Goal: Task Accomplishment & Management: Complete application form

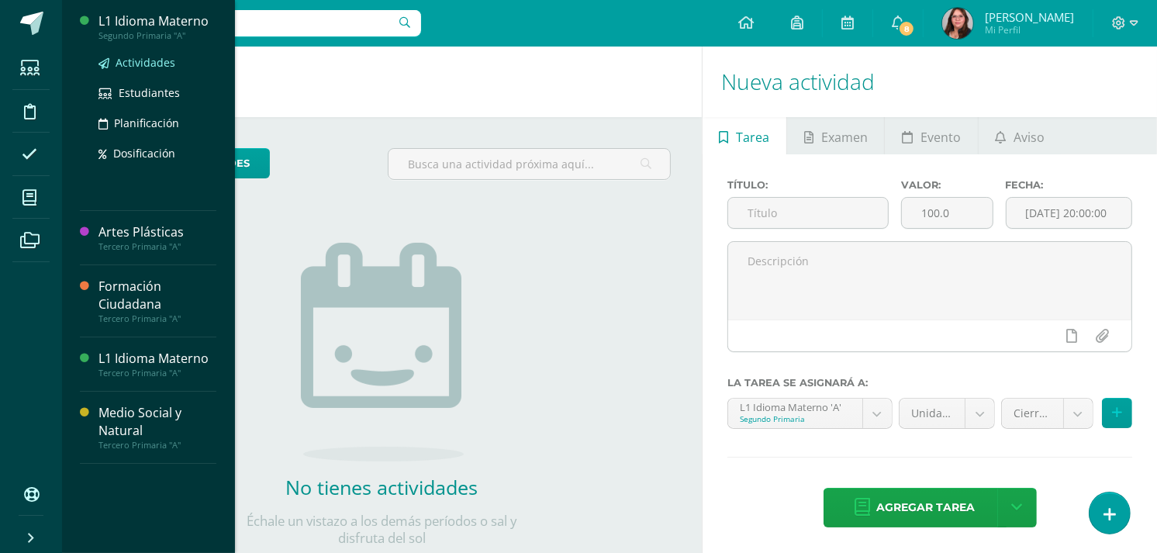
click at [145, 57] on span "Actividades" at bounding box center [145, 62] width 60 height 15
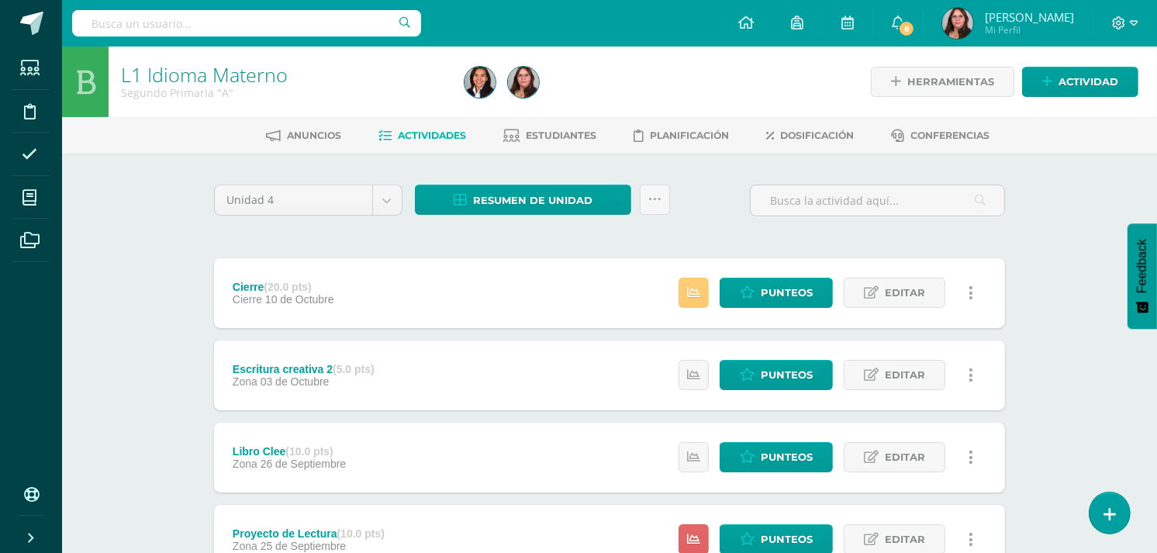
click at [800, 314] on div "Estatus de Actividad: 19 Estudiantes sin calificar 0 Estudiantes con cero Media…" at bounding box center [830, 293] width 350 height 70
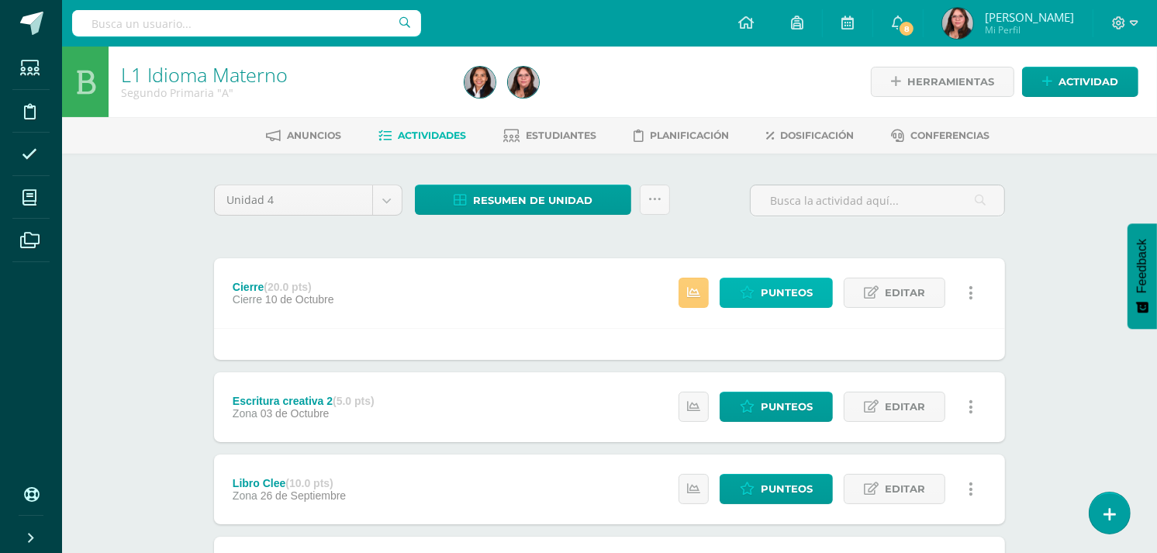
click at [795, 302] on span "Punteos" at bounding box center [786, 292] width 52 height 29
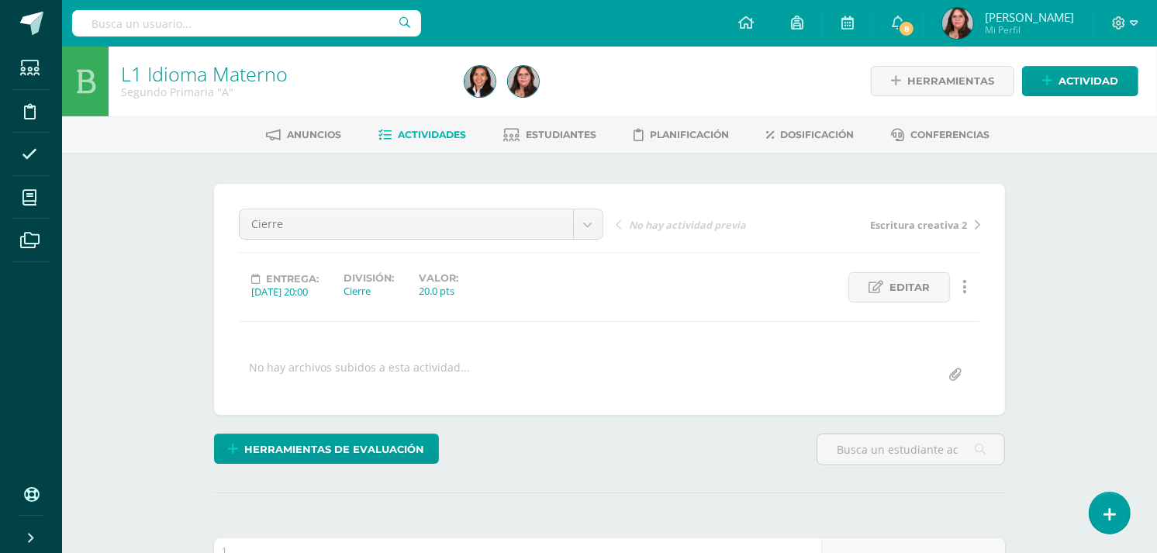
scroll to position [259, 0]
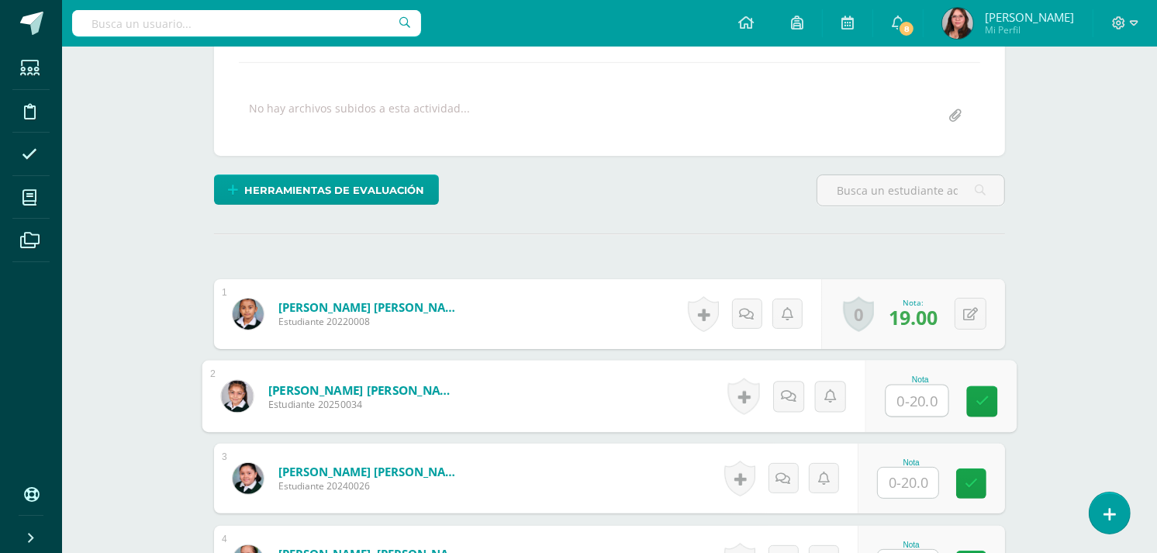
click at [918, 394] on input "text" at bounding box center [917, 400] width 62 height 31
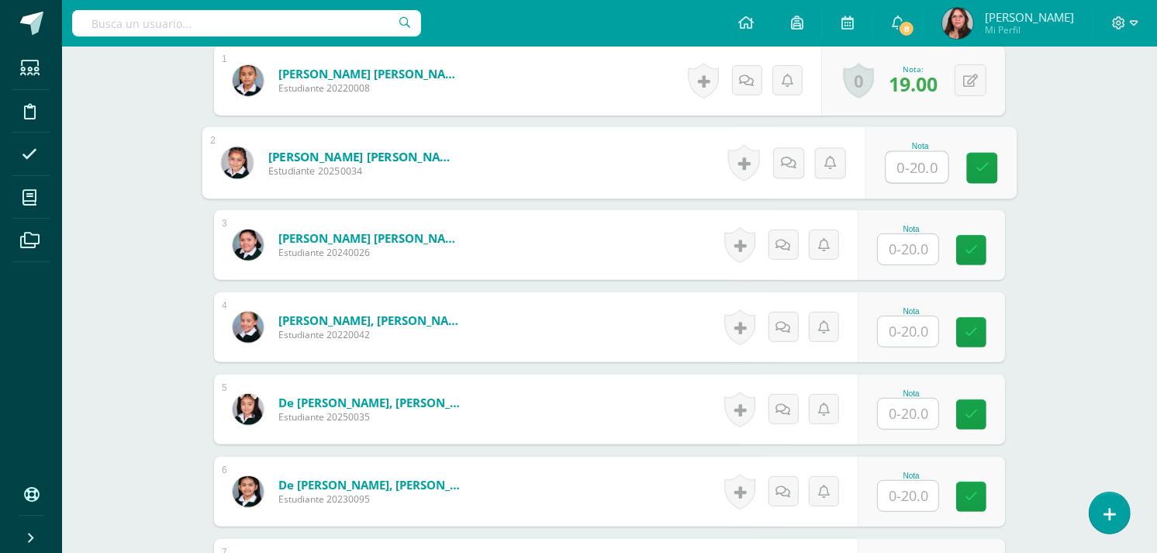
scroll to position [519, 0]
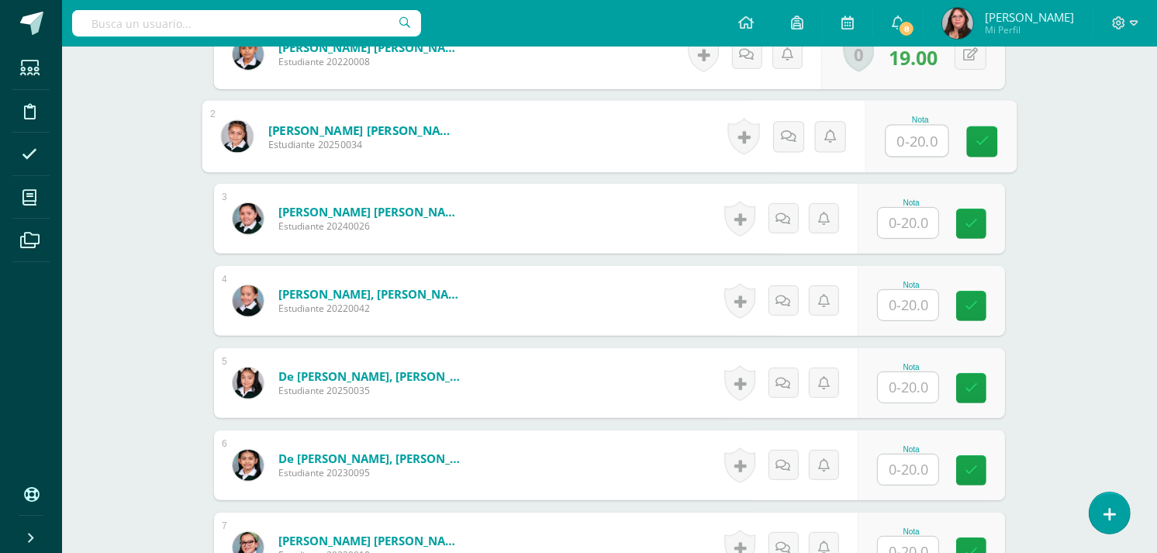
click at [908, 295] on input "text" at bounding box center [907, 305] width 60 height 30
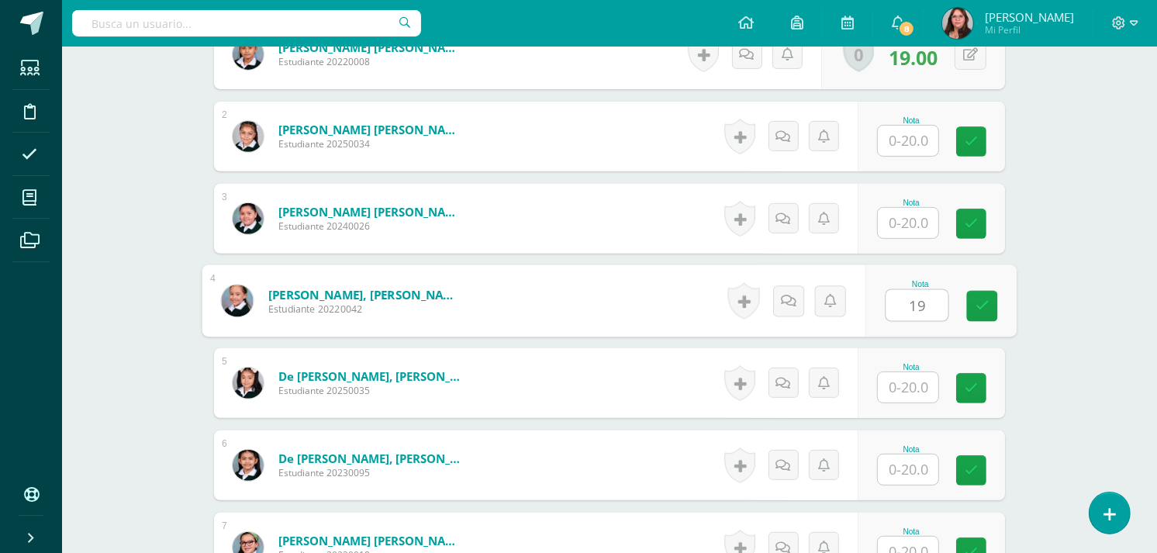
type input "19"
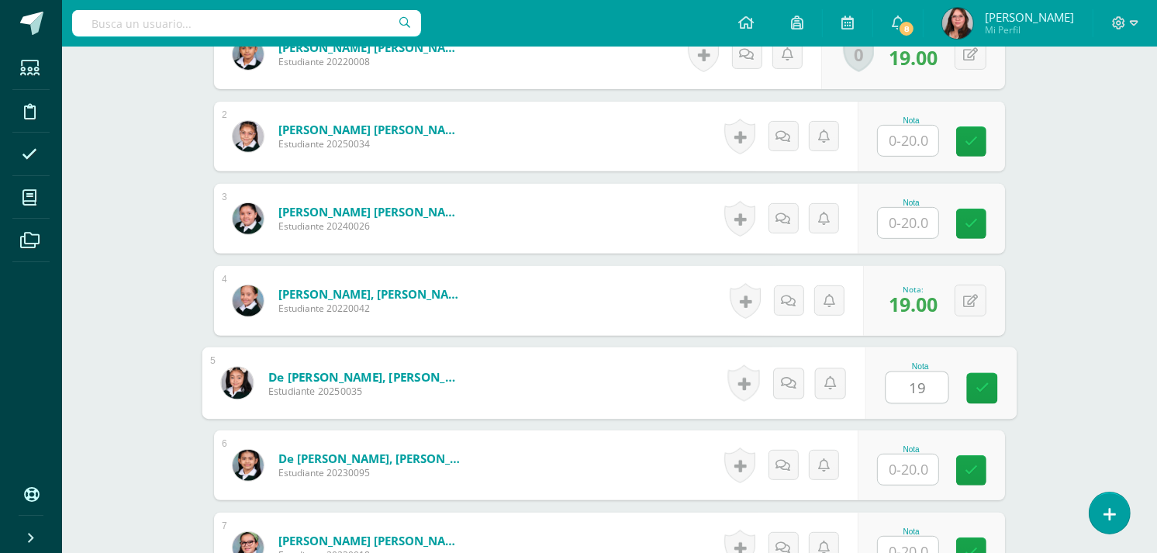
type input "19"
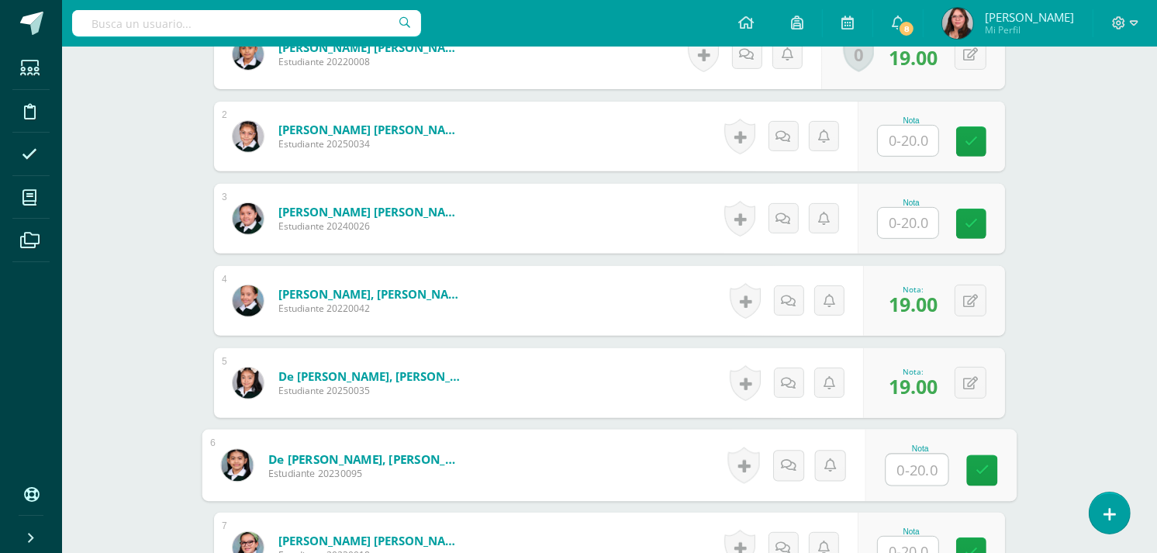
scroll to position [533, 0]
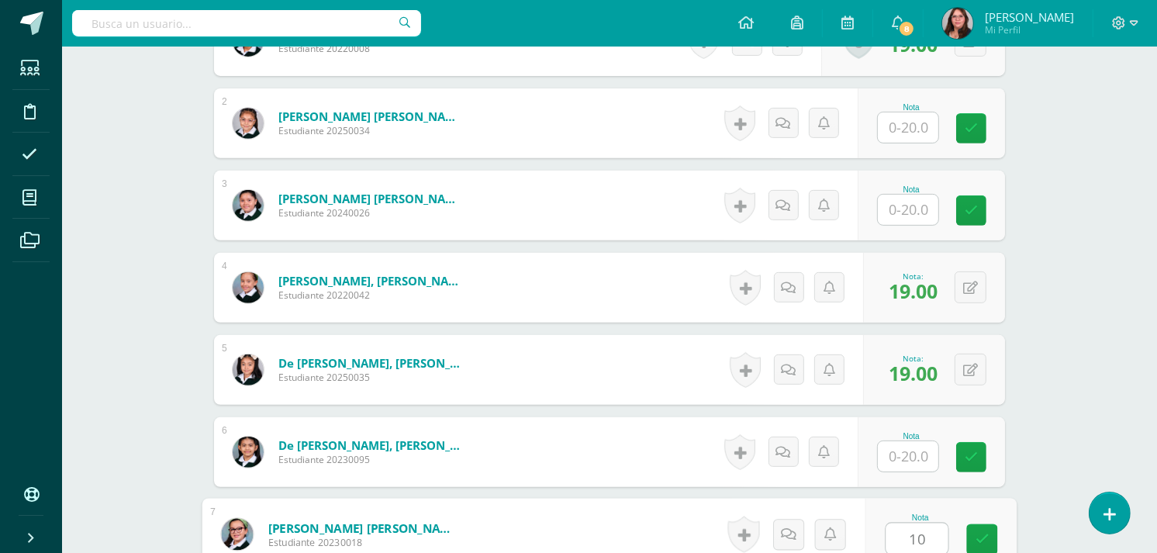
type input "10"
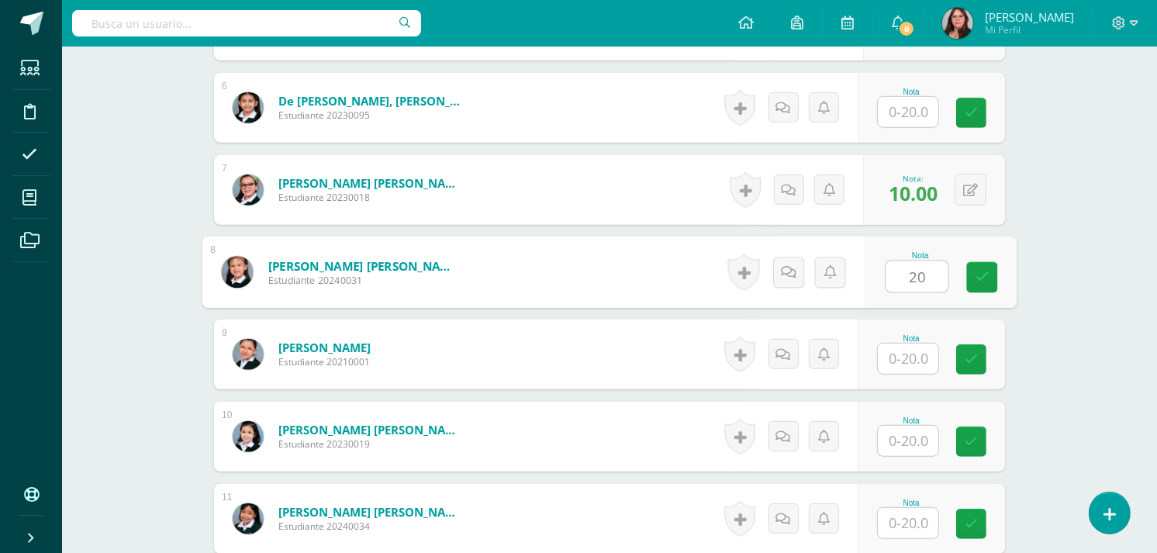
type input "20"
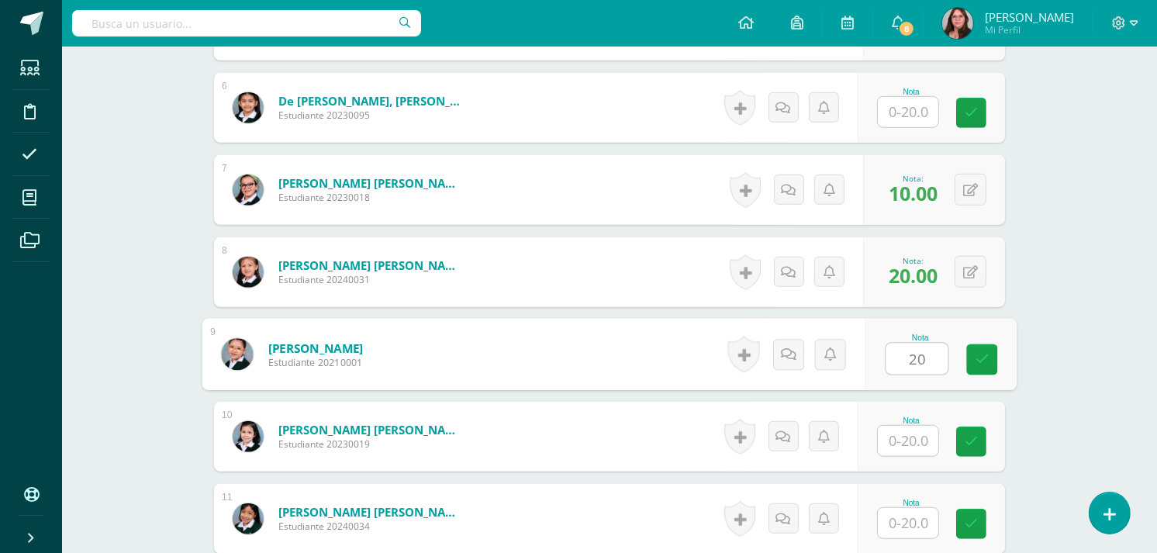
type input "20"
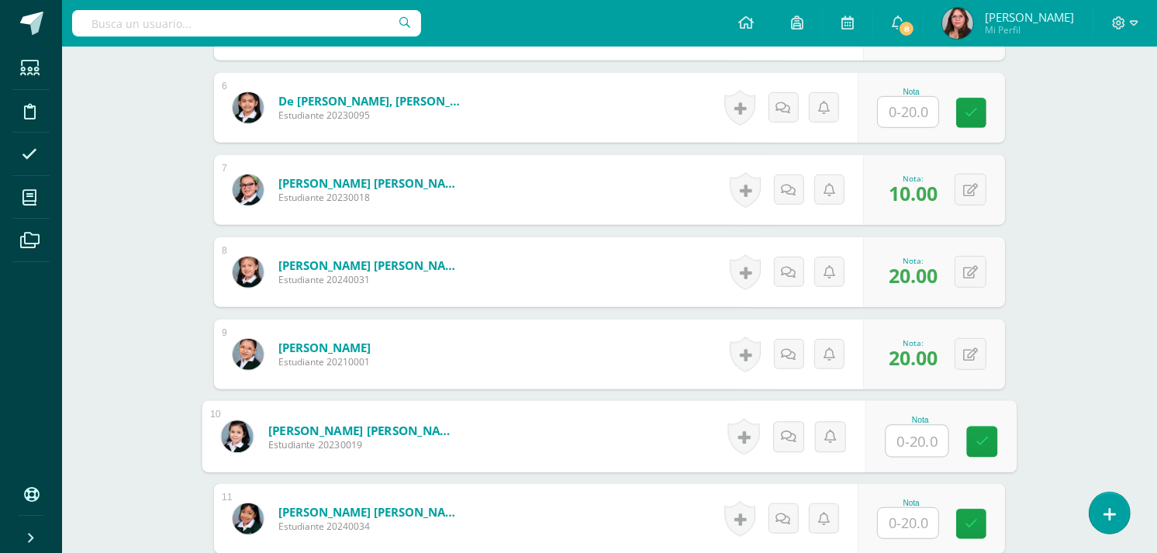
type input "0"
type input "20"
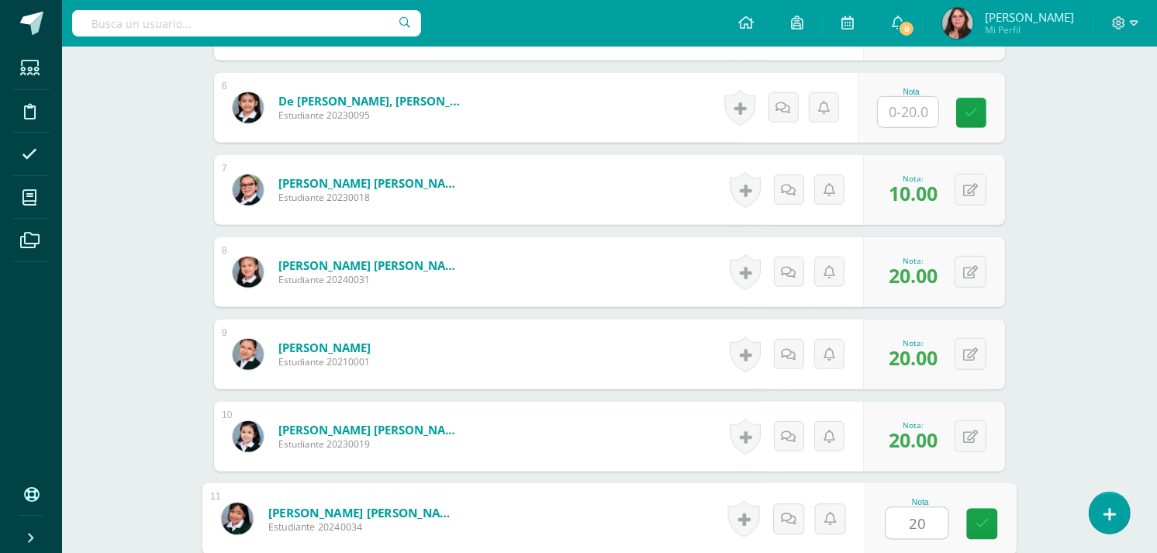
type input "20"
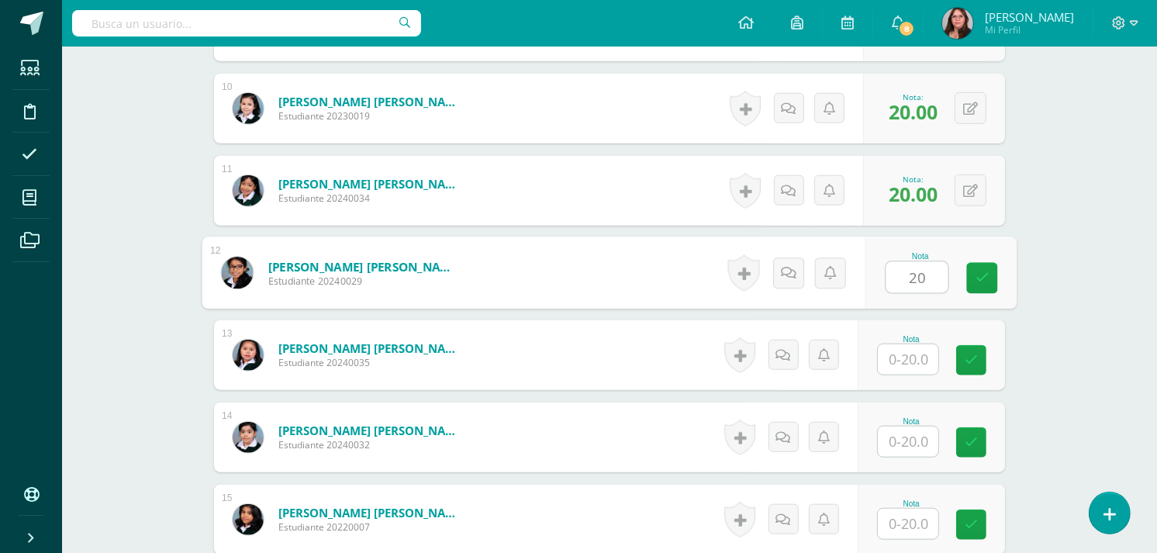
type input "20"
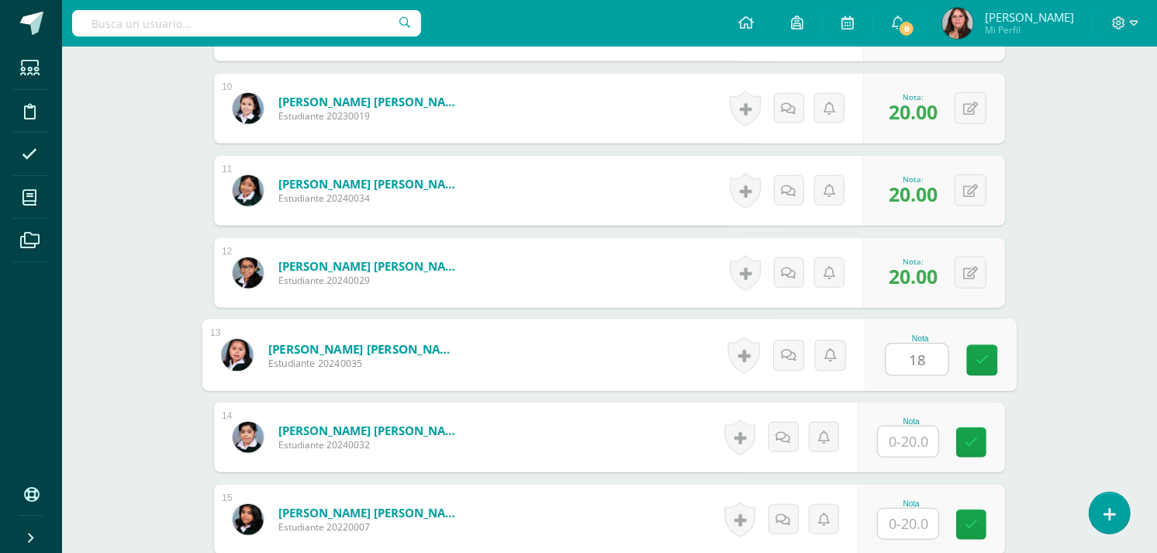
type input "18"
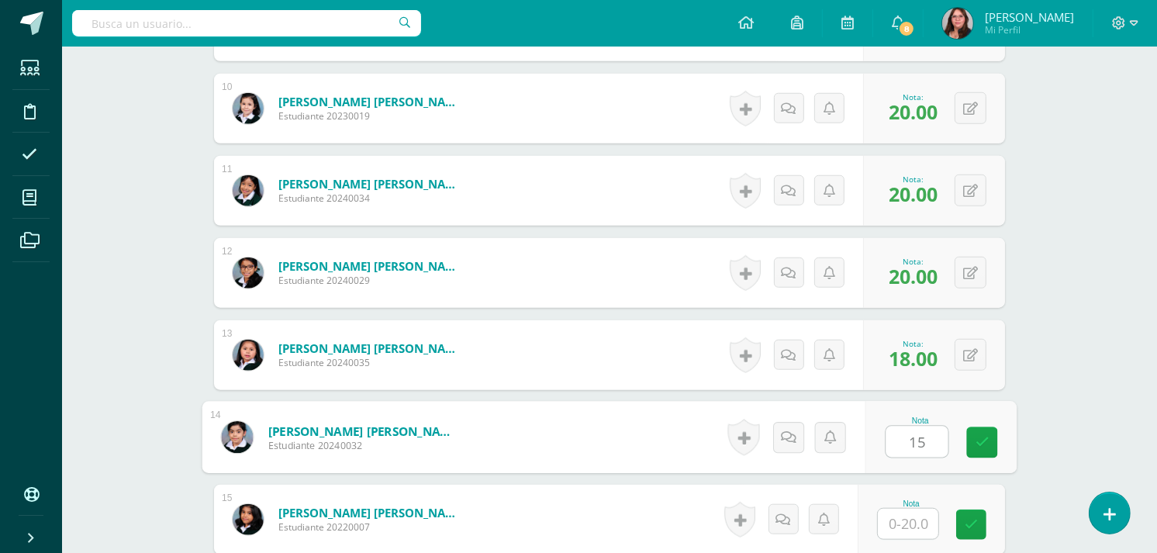
type input "15"
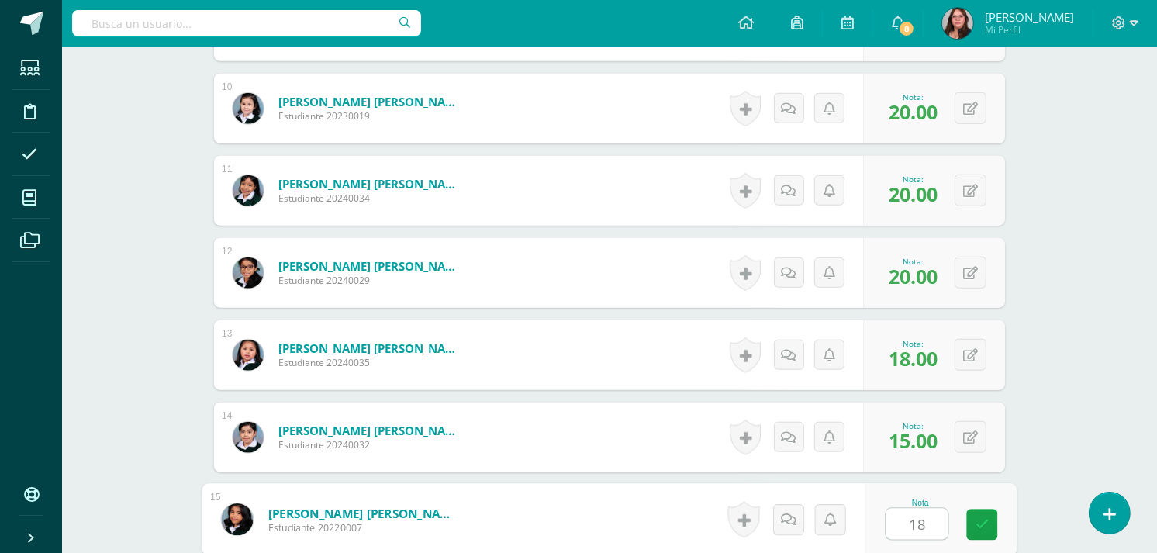
type input "18"
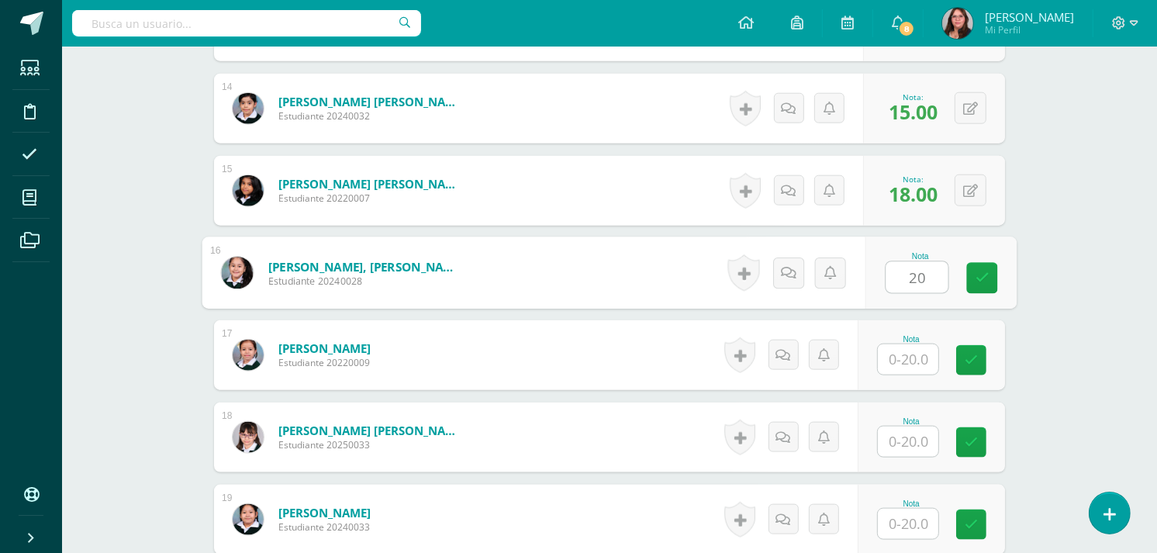
type input "20"
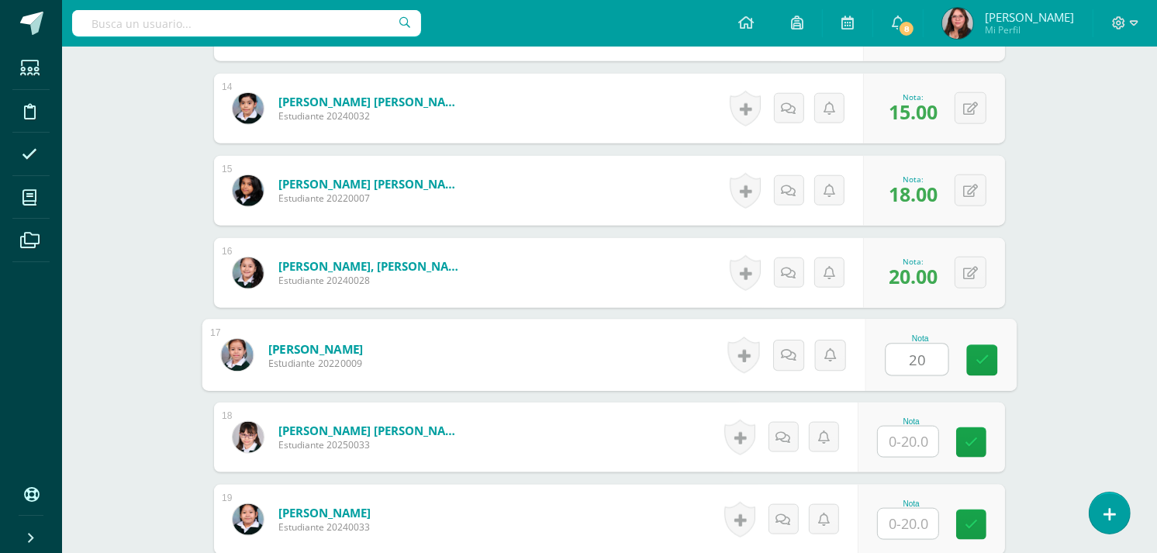
type input "20"
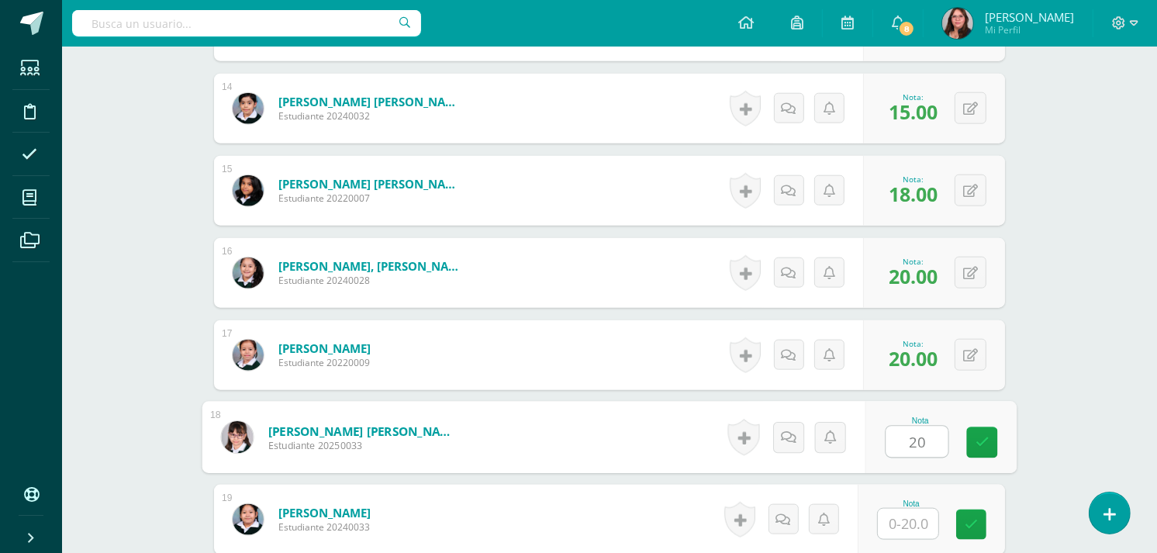
type input "20"
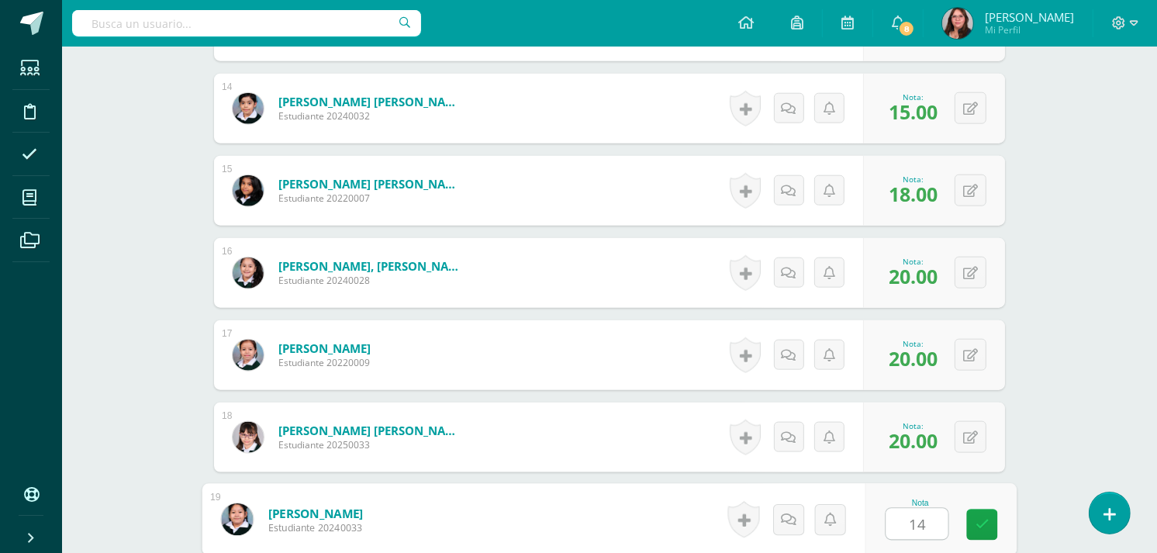
type input "14"
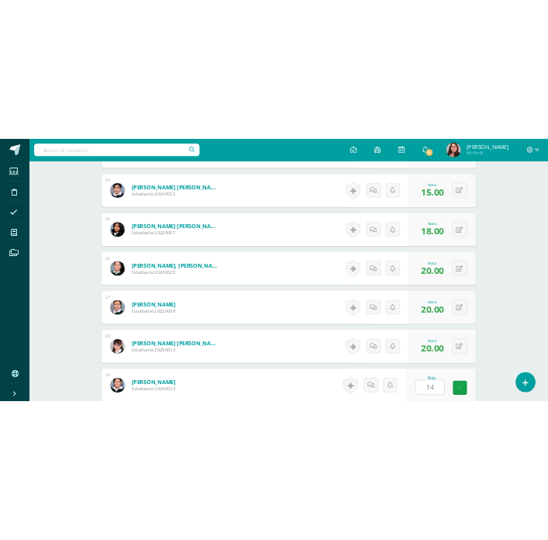
scroll to position [1794, 0]
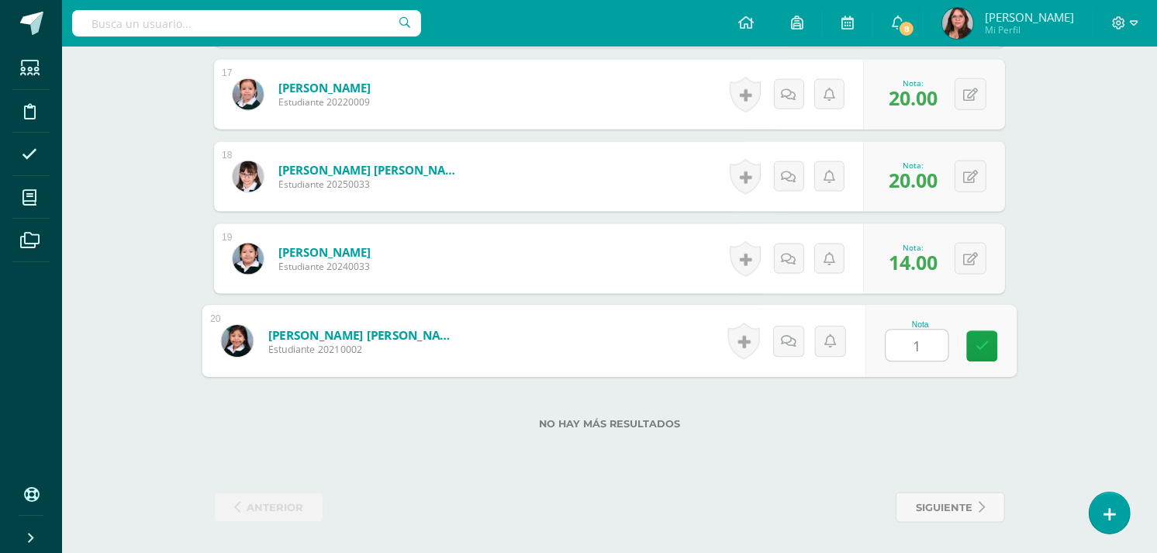
type input "15"
